Goal: Check status

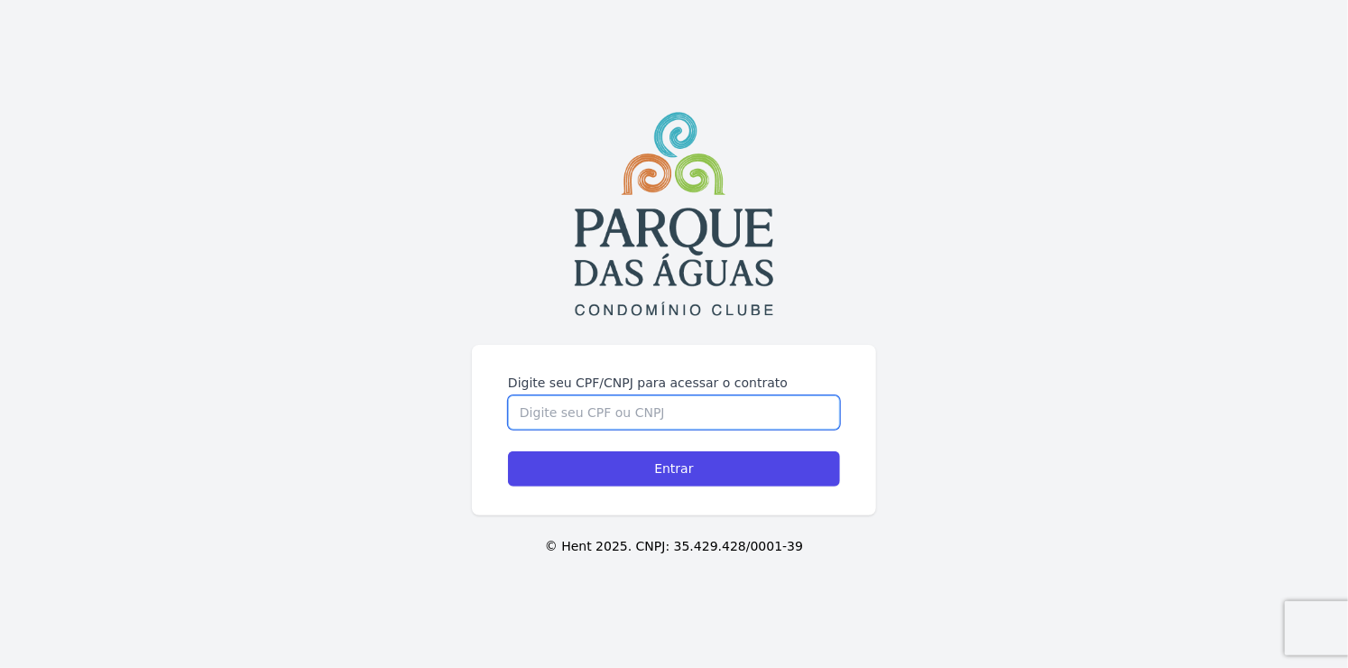
click at [586, 408] on input "Digite seu CPF/CNPJ para acessar o contrato" at bounding box center [674, 412] width 332 height 34
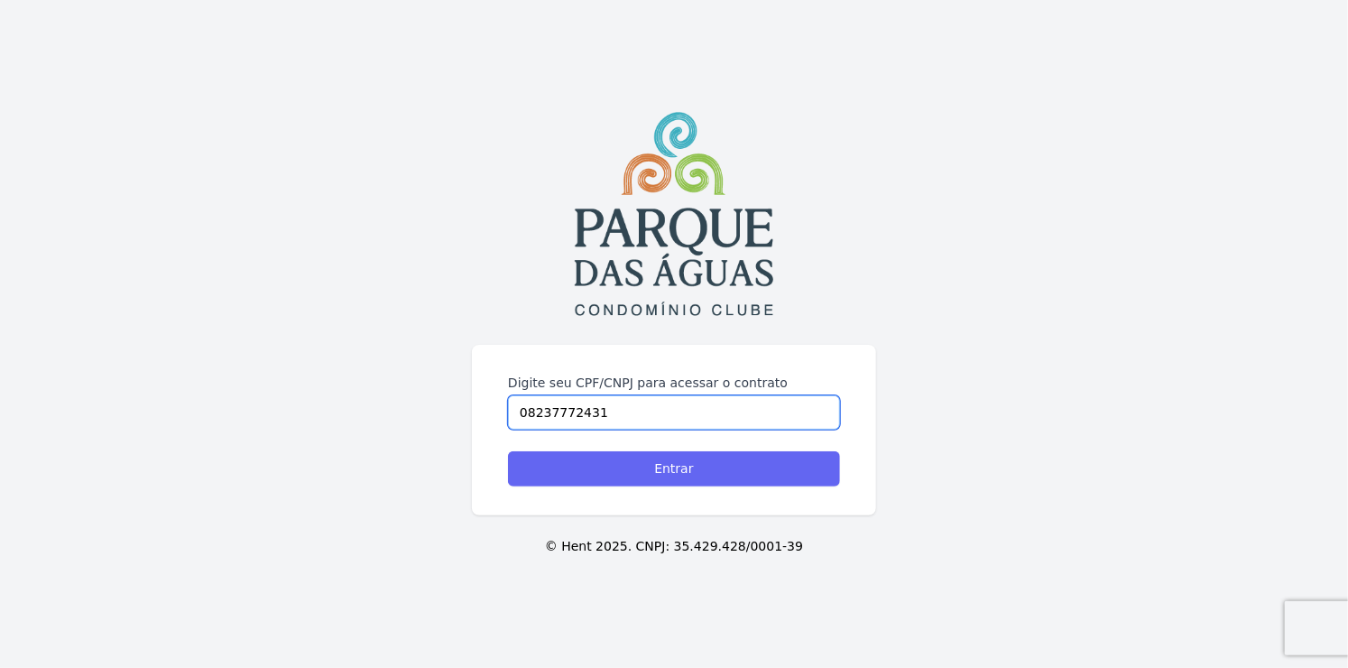
type input "08237772431"
click at [639, 468] on input "Entrar" at bounding box center [674, 468] width 332 height 35
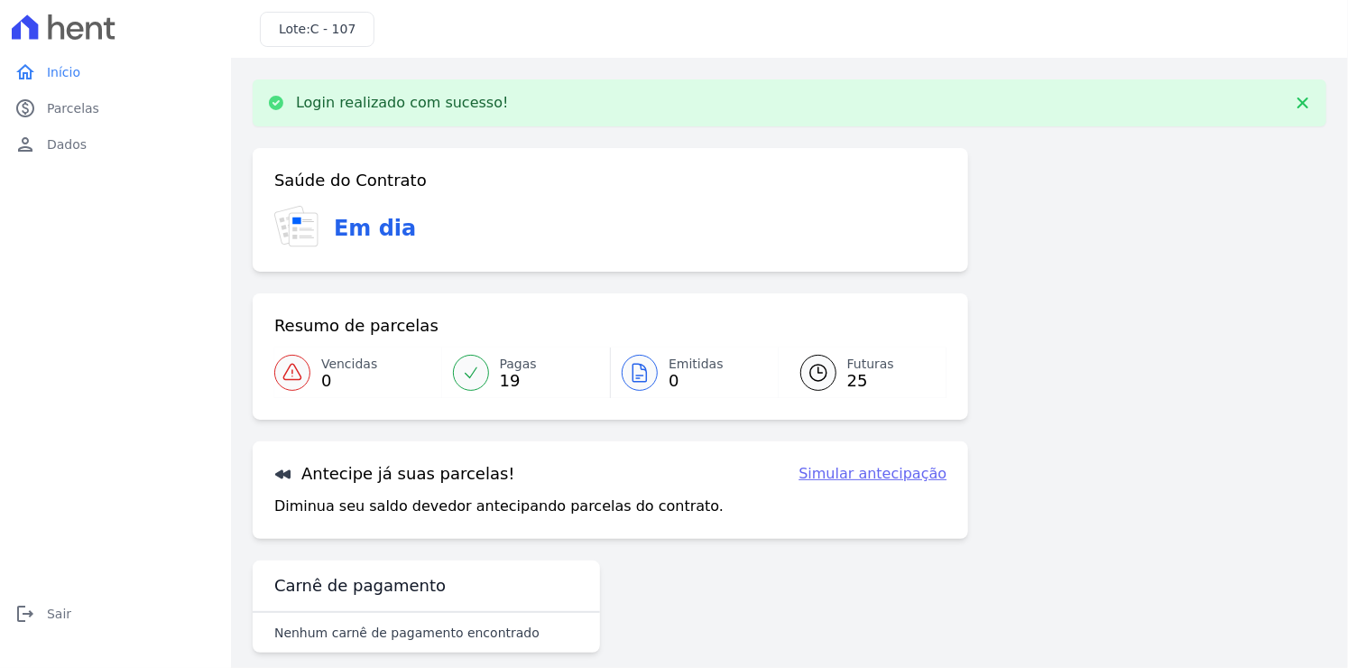
click at [514, 369] on span "Pagas" at bounding box center [518, 364] width 37 height 19
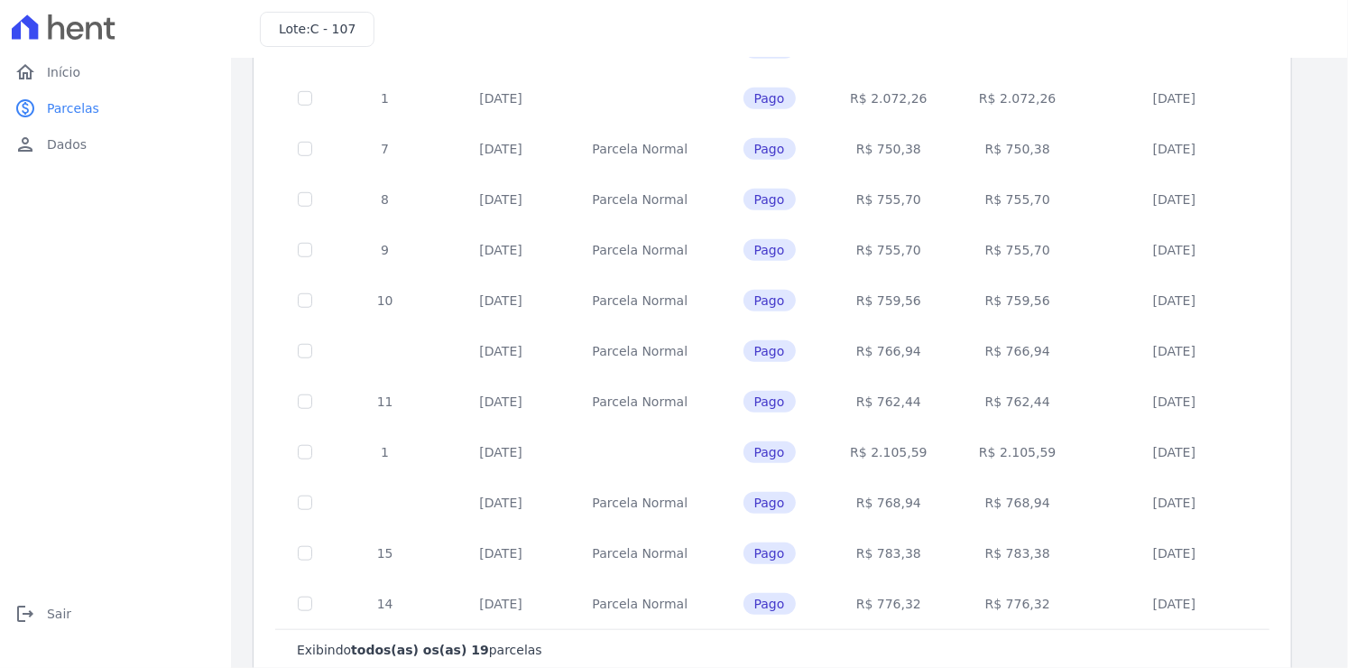
scroll to position [617, 0]
